Goal: Task Accomplishment & Management: Use online tool/utility

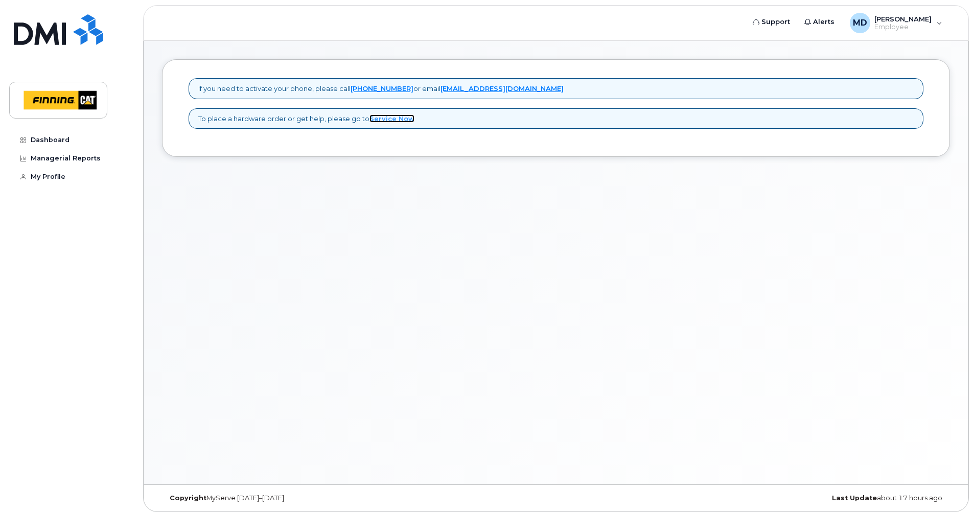
click at [376, 116] on link "Service Now" at bounding box center [391, 118] width 45 height 8
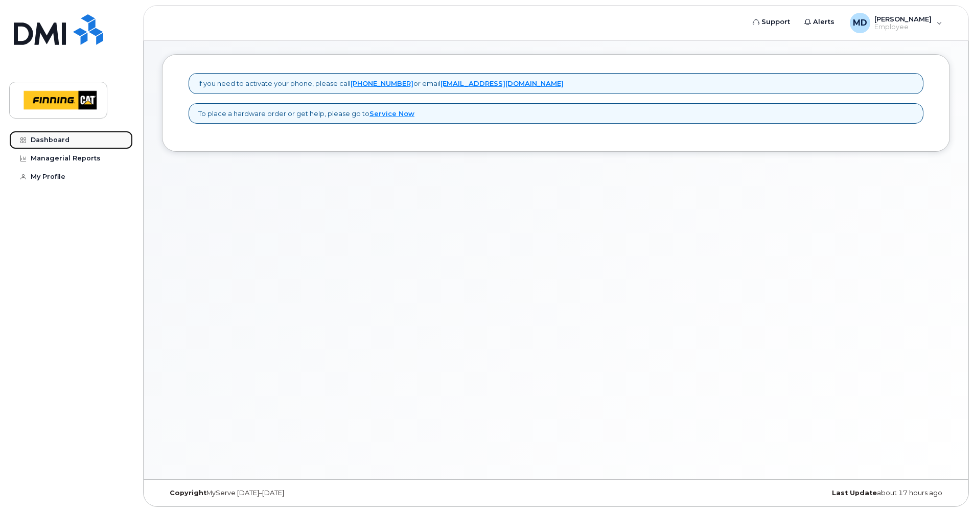
click at [63, 138] on div "Dashboard" at bounding box center [50, 140] width 39 height 8
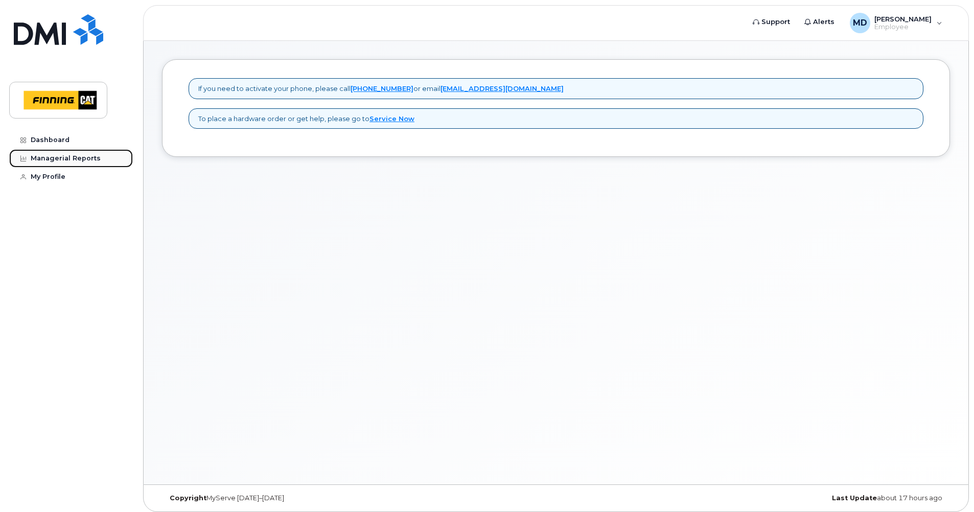
click at [63, 159] on div "Managerial Reports" at bounding box center [66, 158] width 70 height 8
click at [892, 27] on span "Employee" at bounding box center [902, 27] width 57 height 8
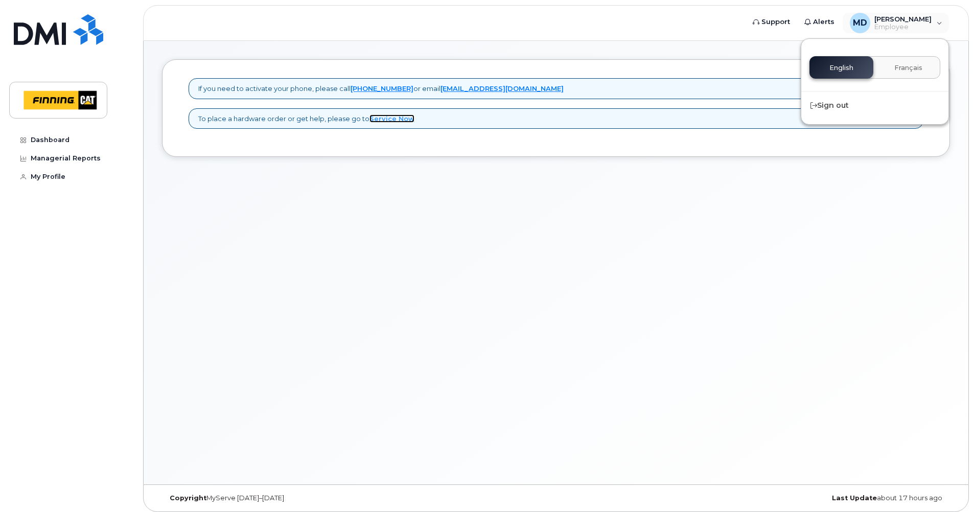
click at [379, 118] on link "Service Now" at bounding box center [391, 118] width 45 height 8
